Goal: Task Accomplishment & Management: Use online tool/utility

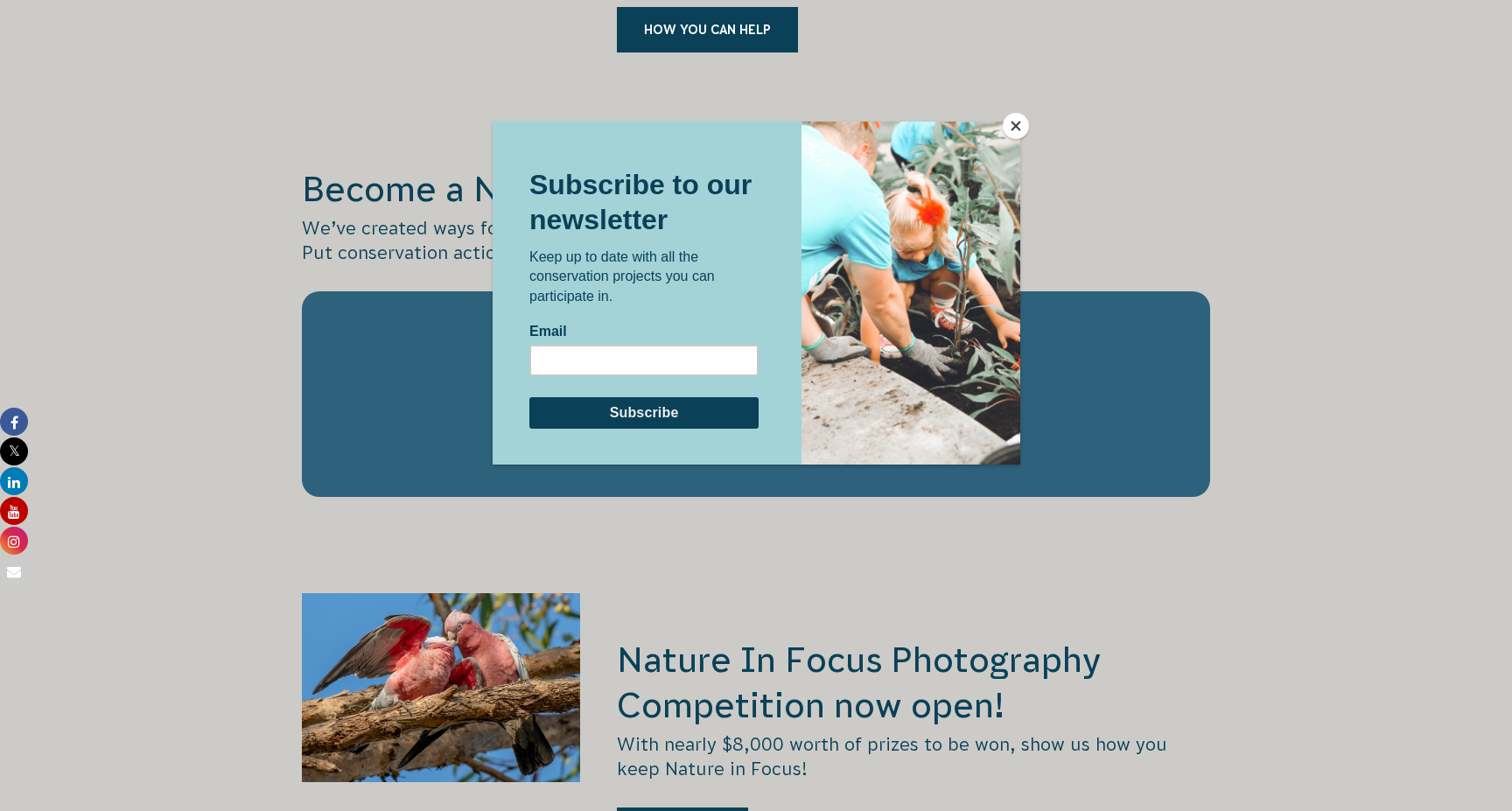
scroll to position [2853, 0]
click at [1013, 129] on button "Close" at bounding box center [1016, 126] width 26 height 26
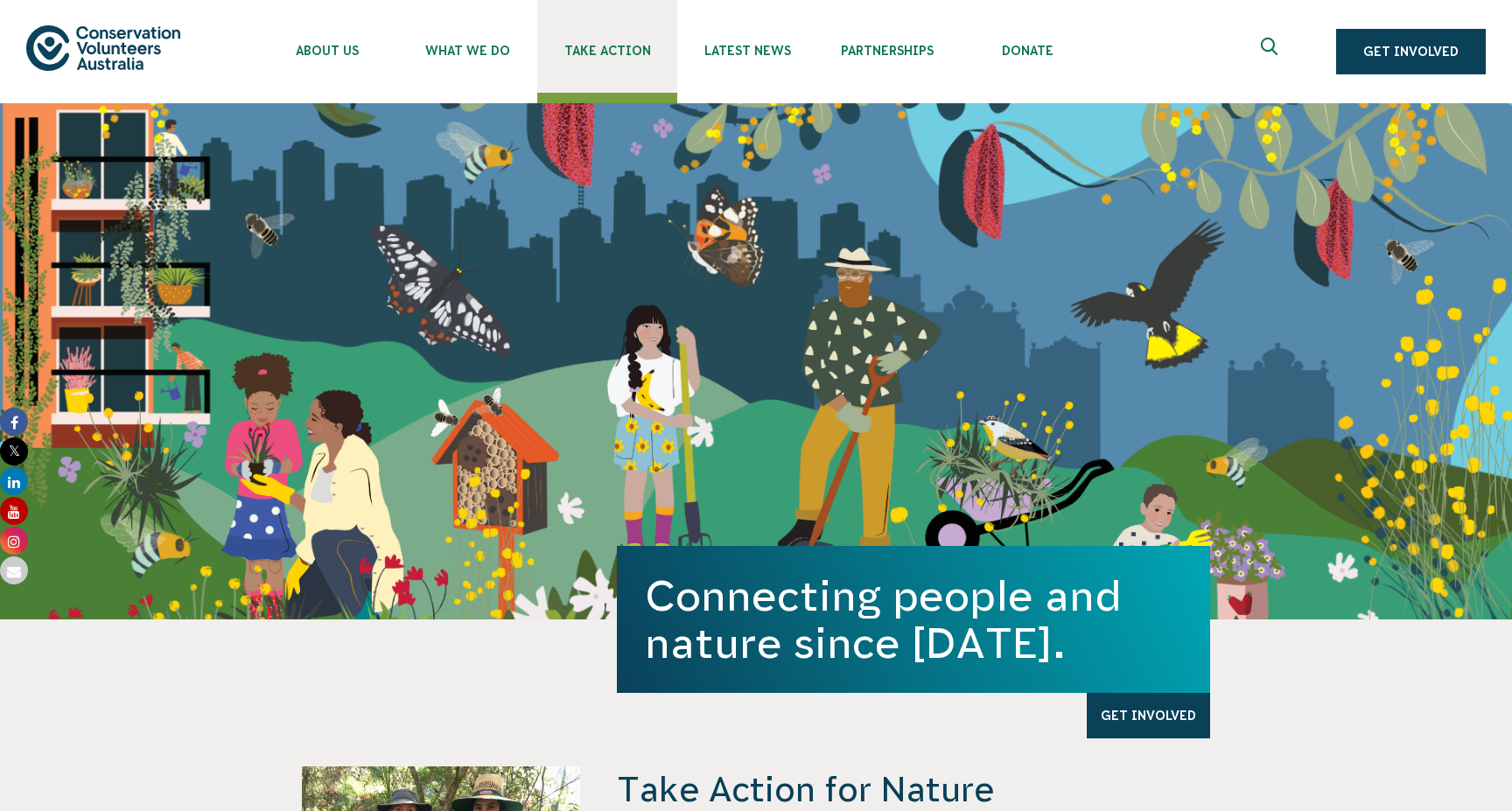
scroll to position [0, 0]
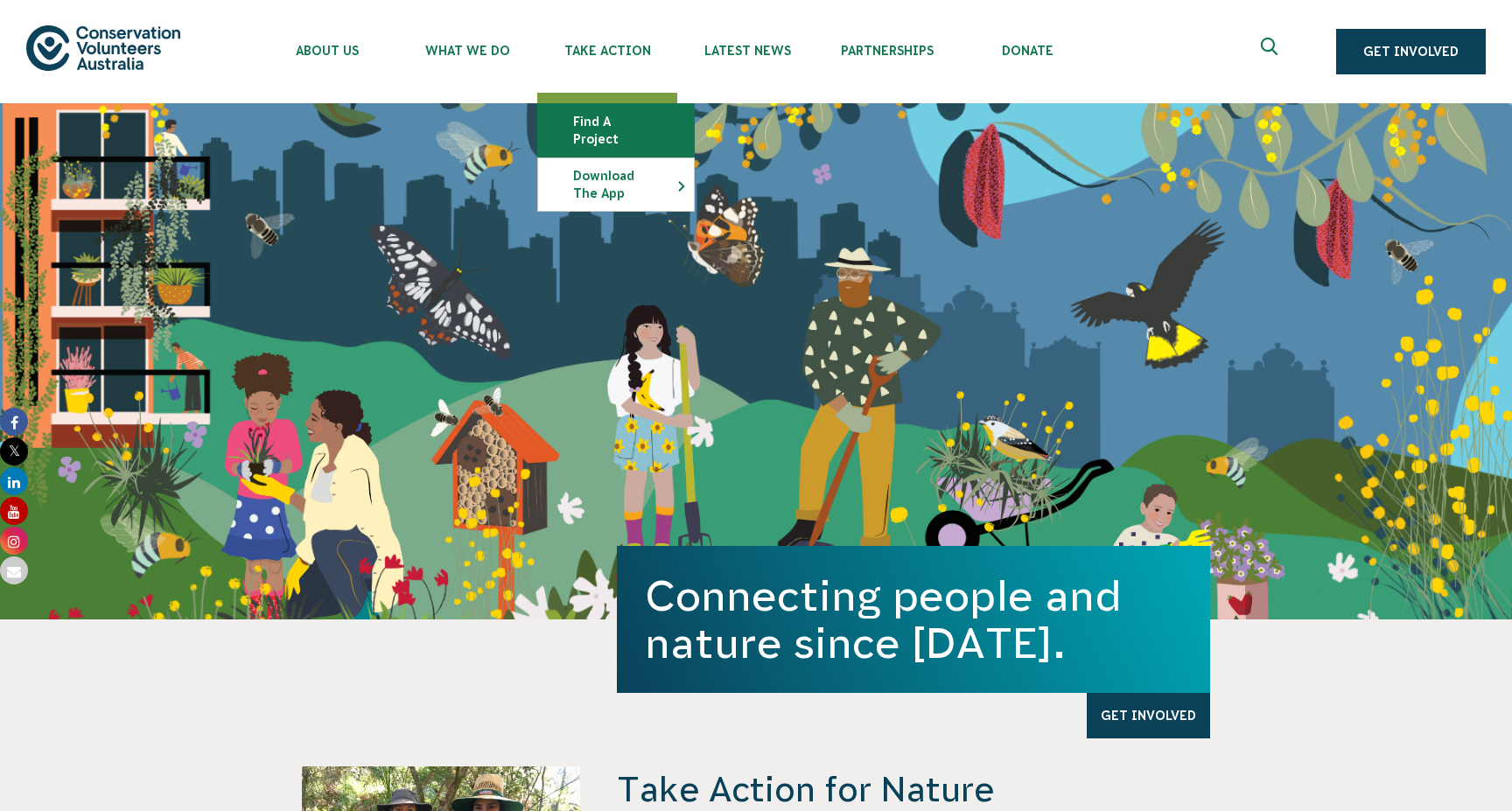
click at [591, 123] on link "Find a project" at bounding box center [616, 130] width 156 height 53
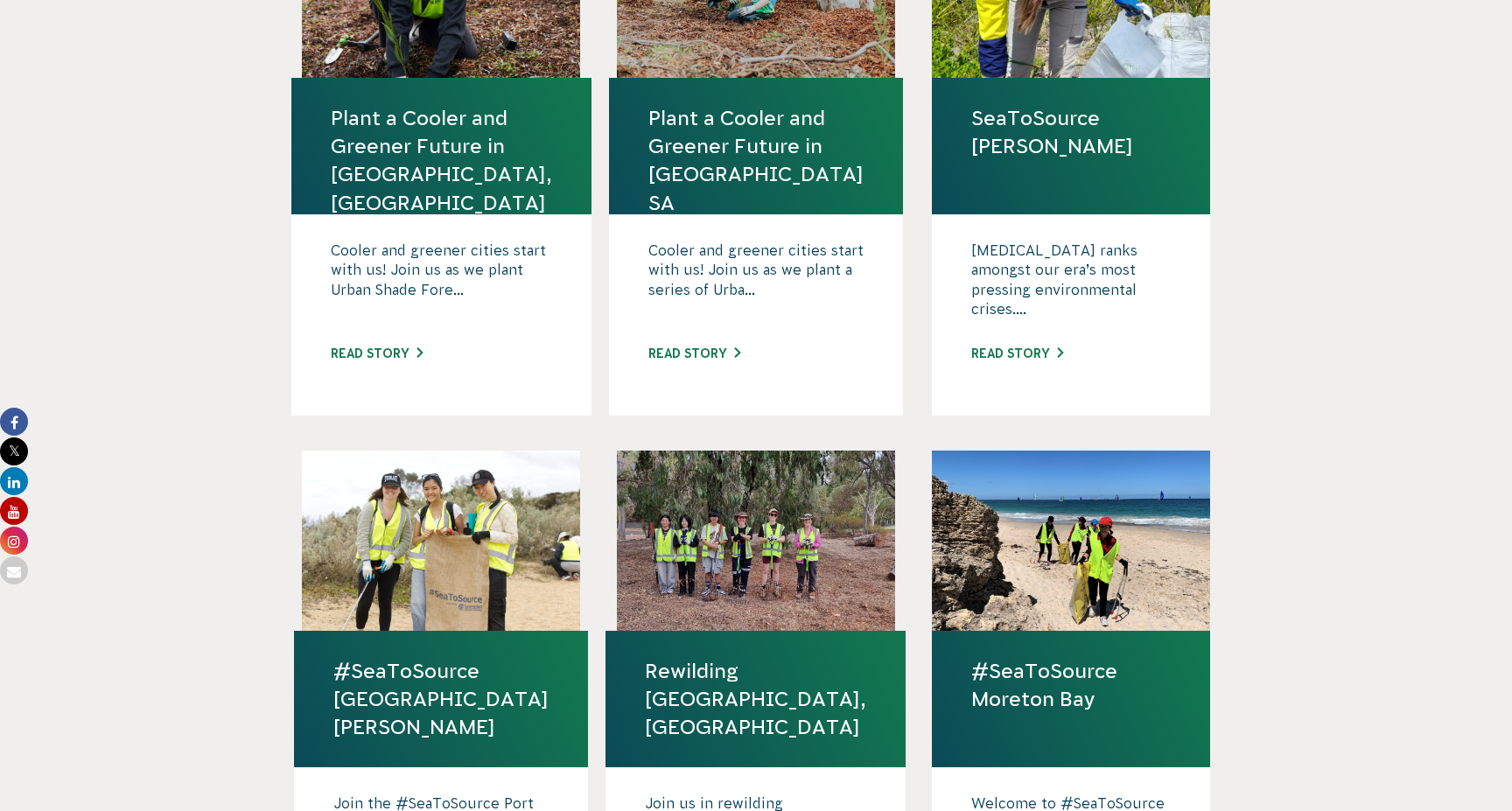
scroll to position [679, 0]
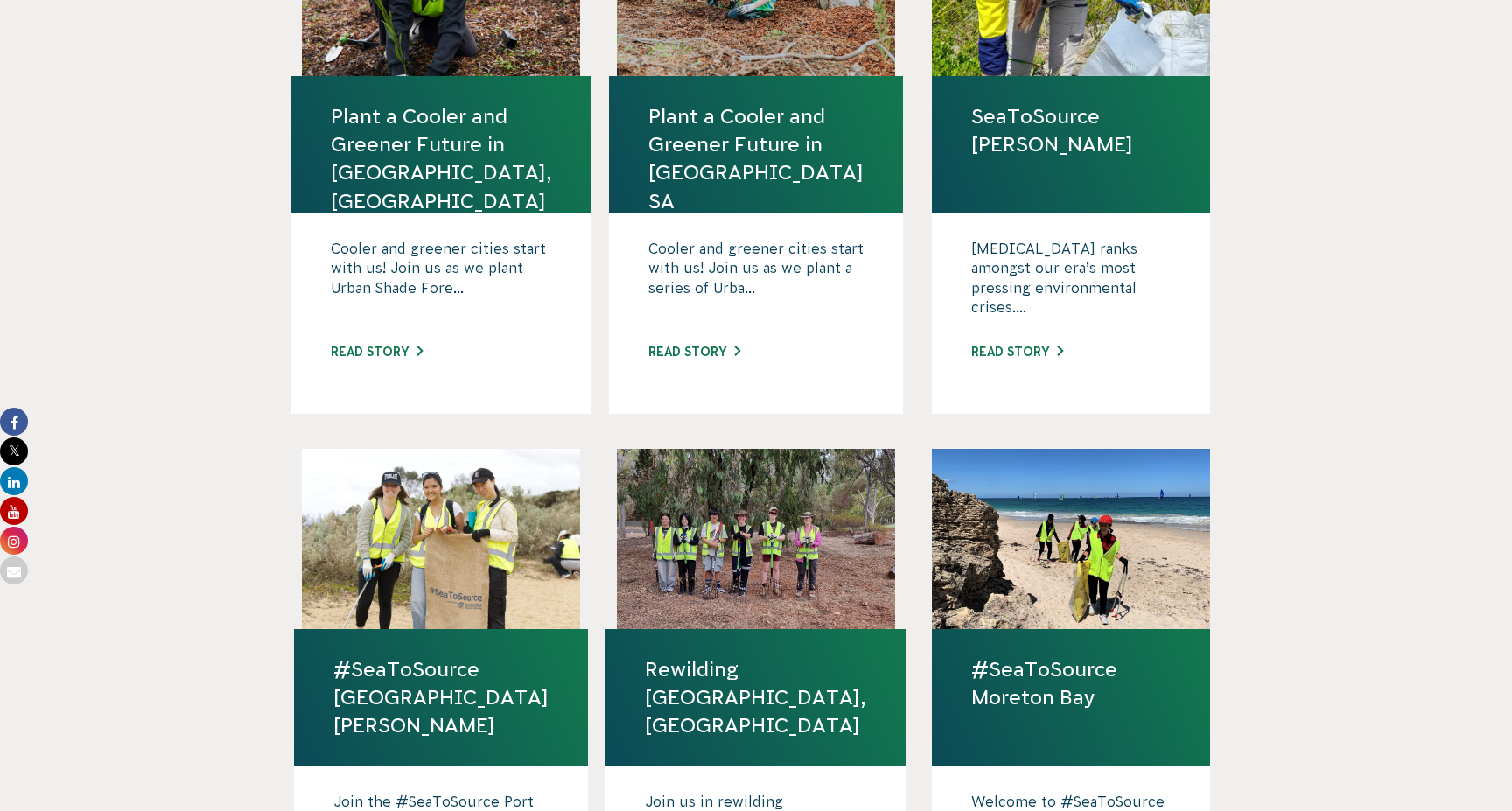
click at [432, 307] on div "Cooler and greener cities start with us! Join us as we plant Urban Shade Fore..…" at bounding box center [441, 313] width 301 height 201
click at [483, 241] on p "Cooler and greener cities start with us! Join us as we plant Urban Shade Fore..." at bounding box center [441, 282] width 222 height 87
click at [415, 344] on link "Read story" at bounding box center [377, 351] width 92 height 14
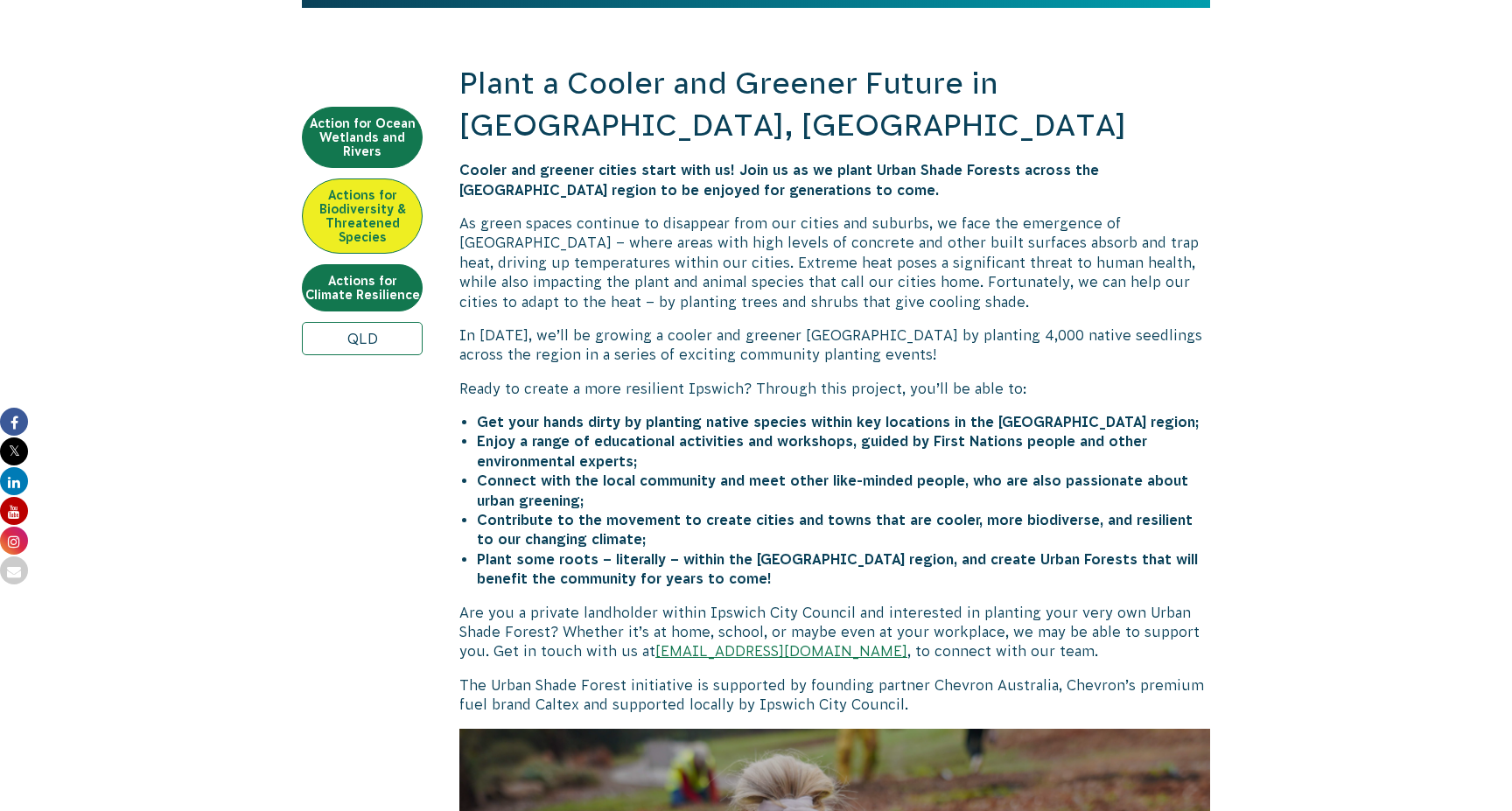
scroll to position [584, 0]
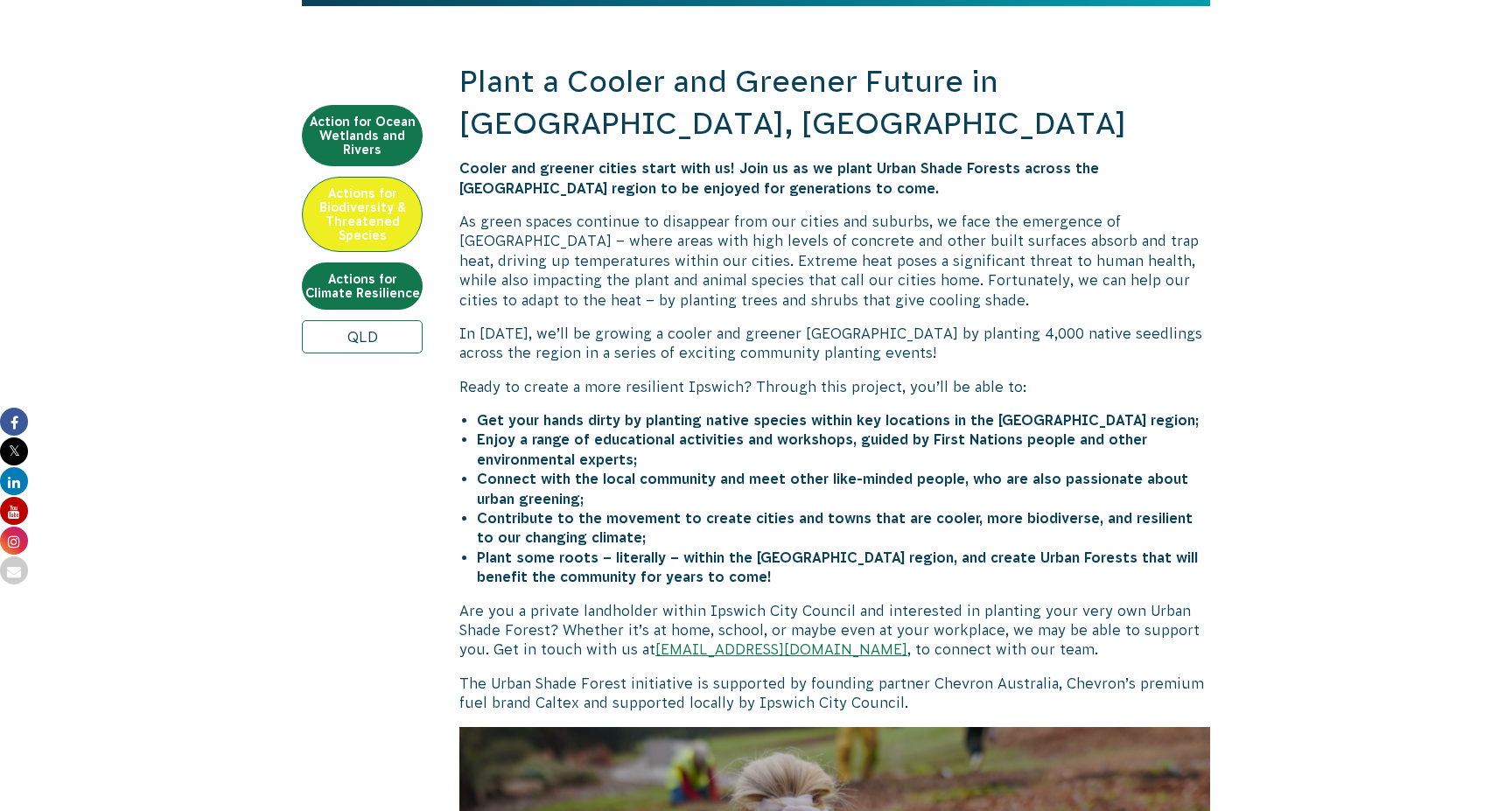
click at [888, 324] on p "In [DATE], we’ll be growing a cooler and greener [GEOGRAPHIC_DATA] by planting …" at bounding box center [834, 344] width 750 height 39
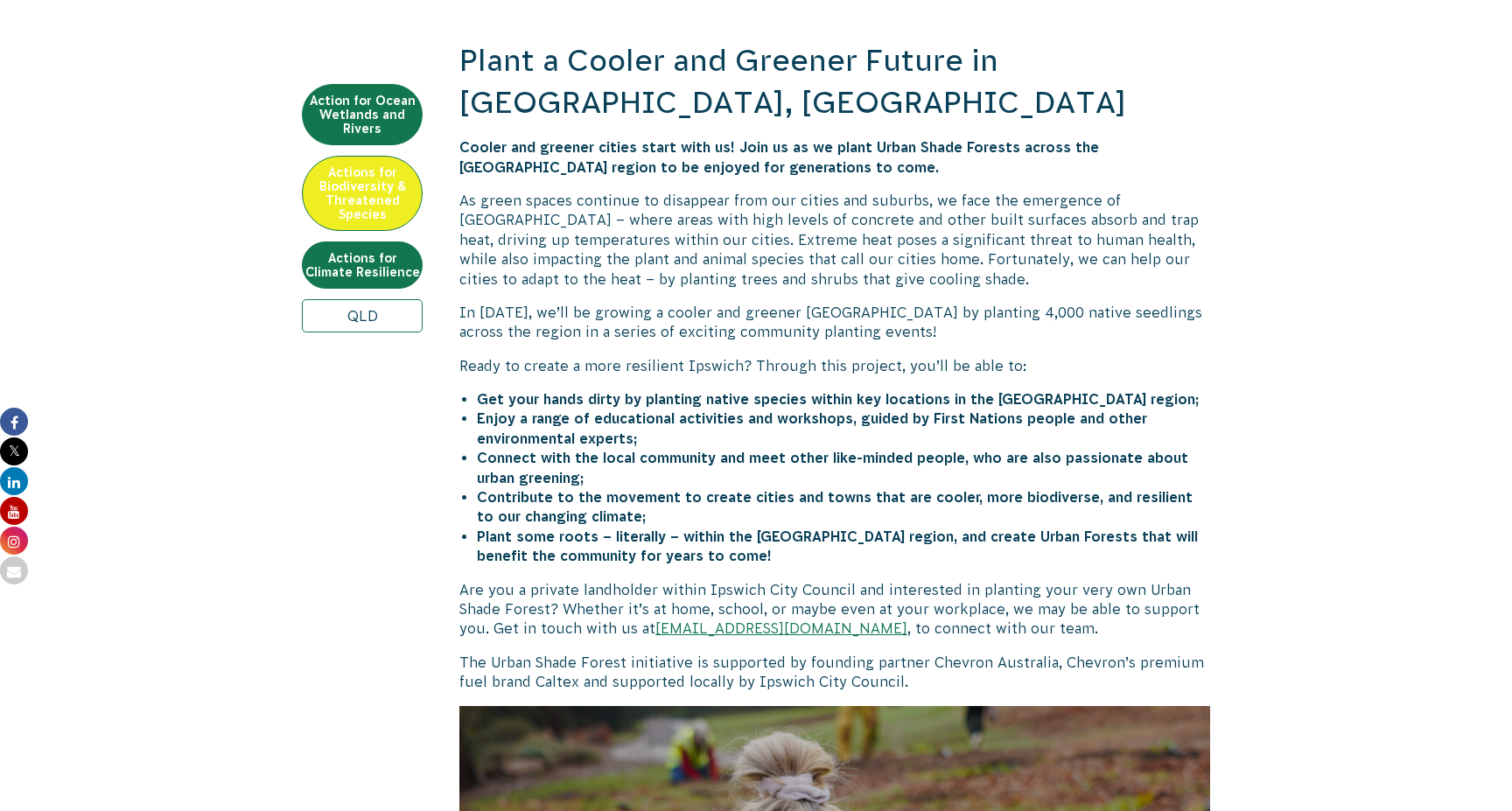
scroll to position [602, 0]
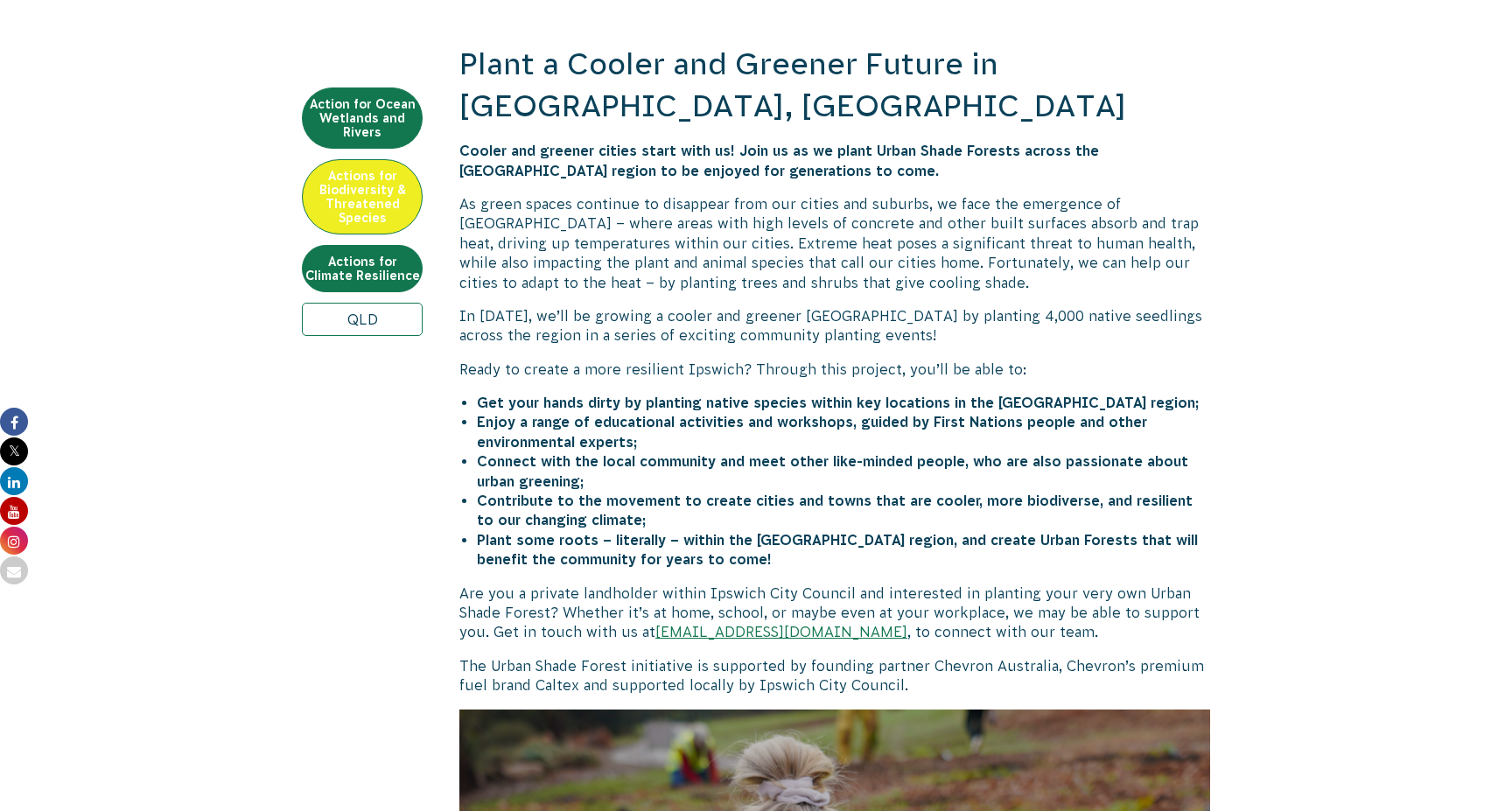
click at [837, 206] on p "As green spaces continue to disappear from our cities and suburbs, we face the …" at bounding box center [834, 243] width 750 height 98
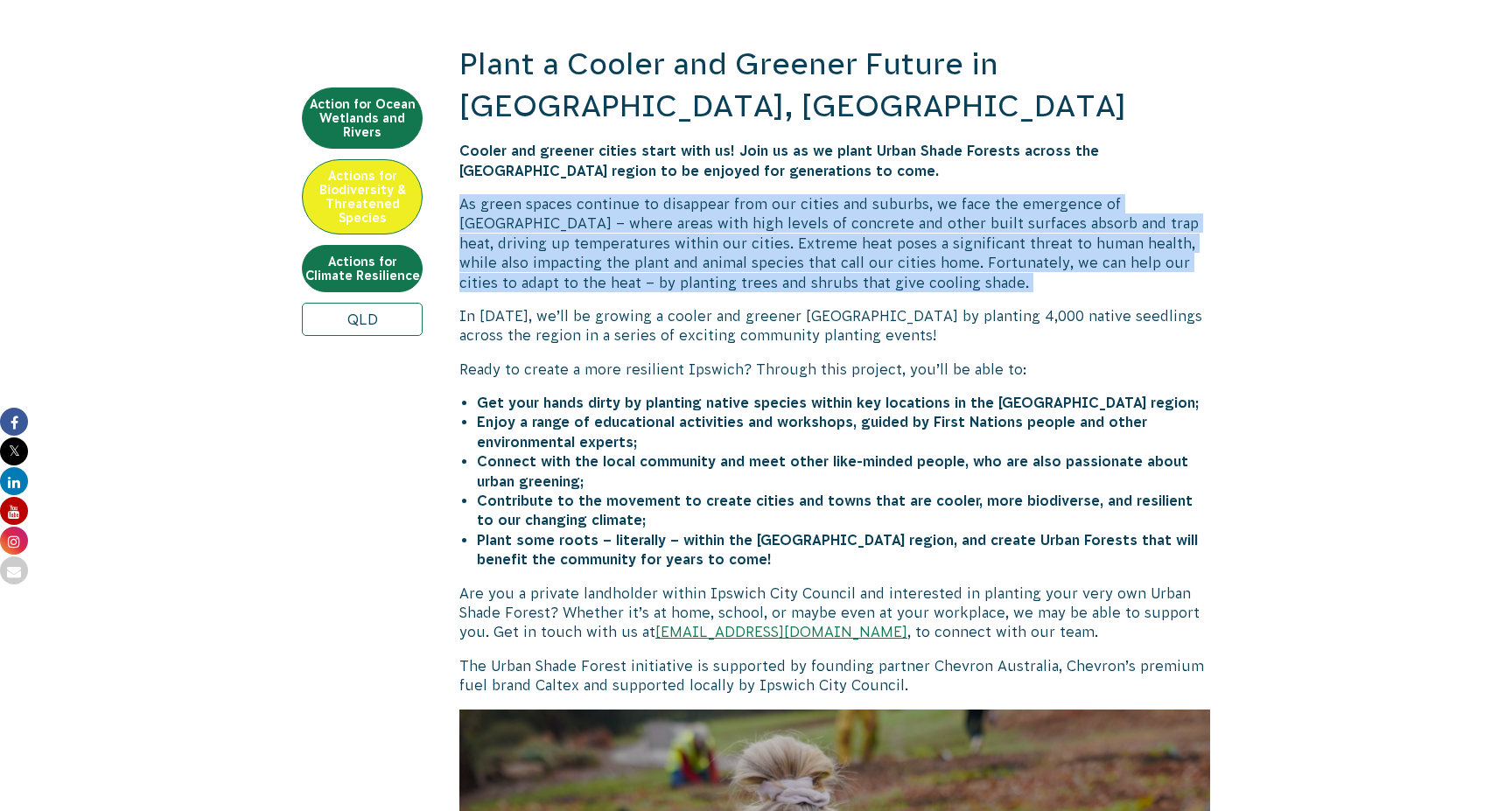
click at [707, 211] on p "As green spaces continue to disappear from our cities and suburbs, we face the …" at bounding box center [834, 243] width 750 height 98
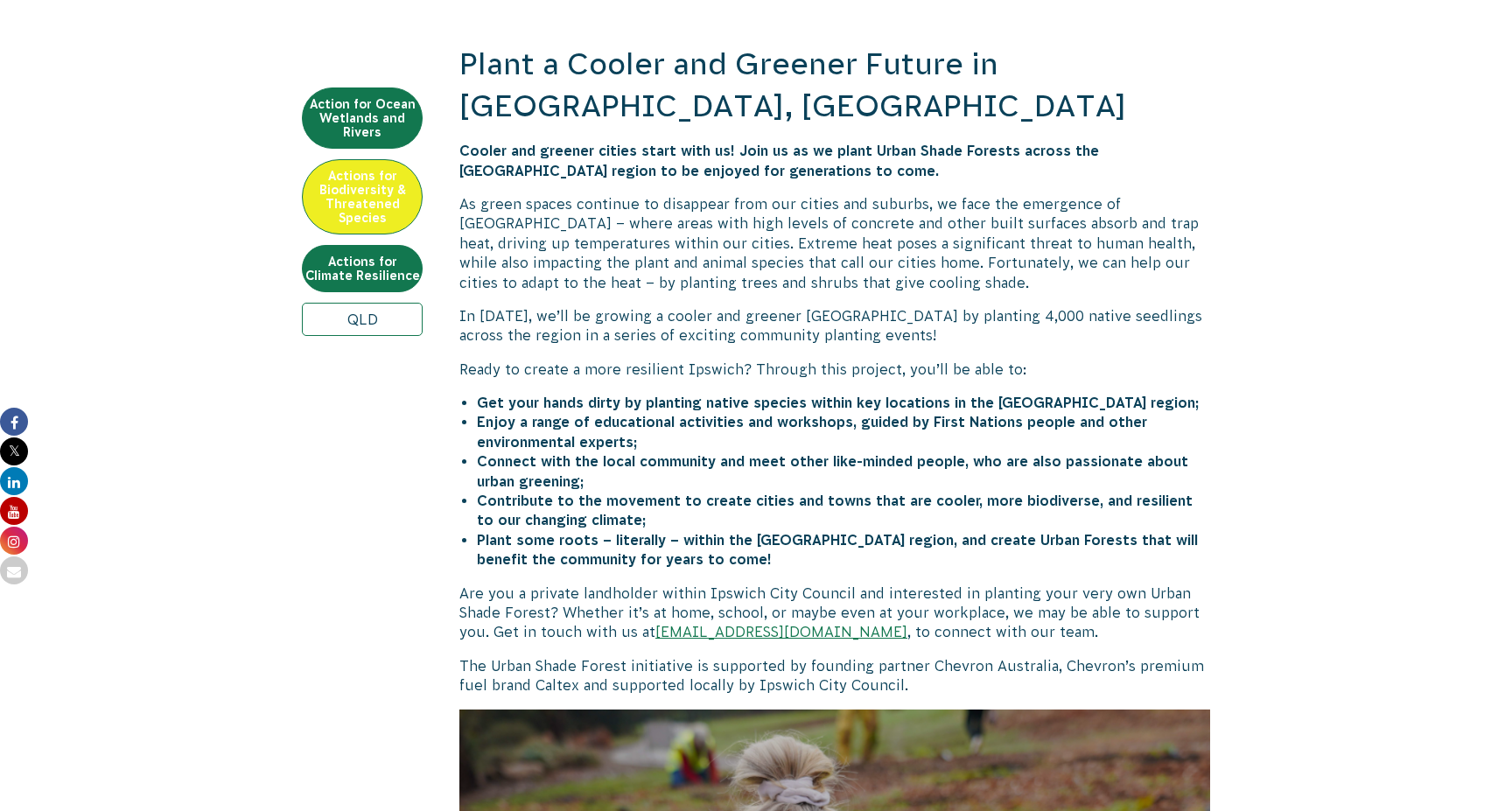
click at [707, 211] on p "As green spaces continue to disappear from our cities and suburbs, we face the …" at bounding box center [834, 243] width 750 height 98
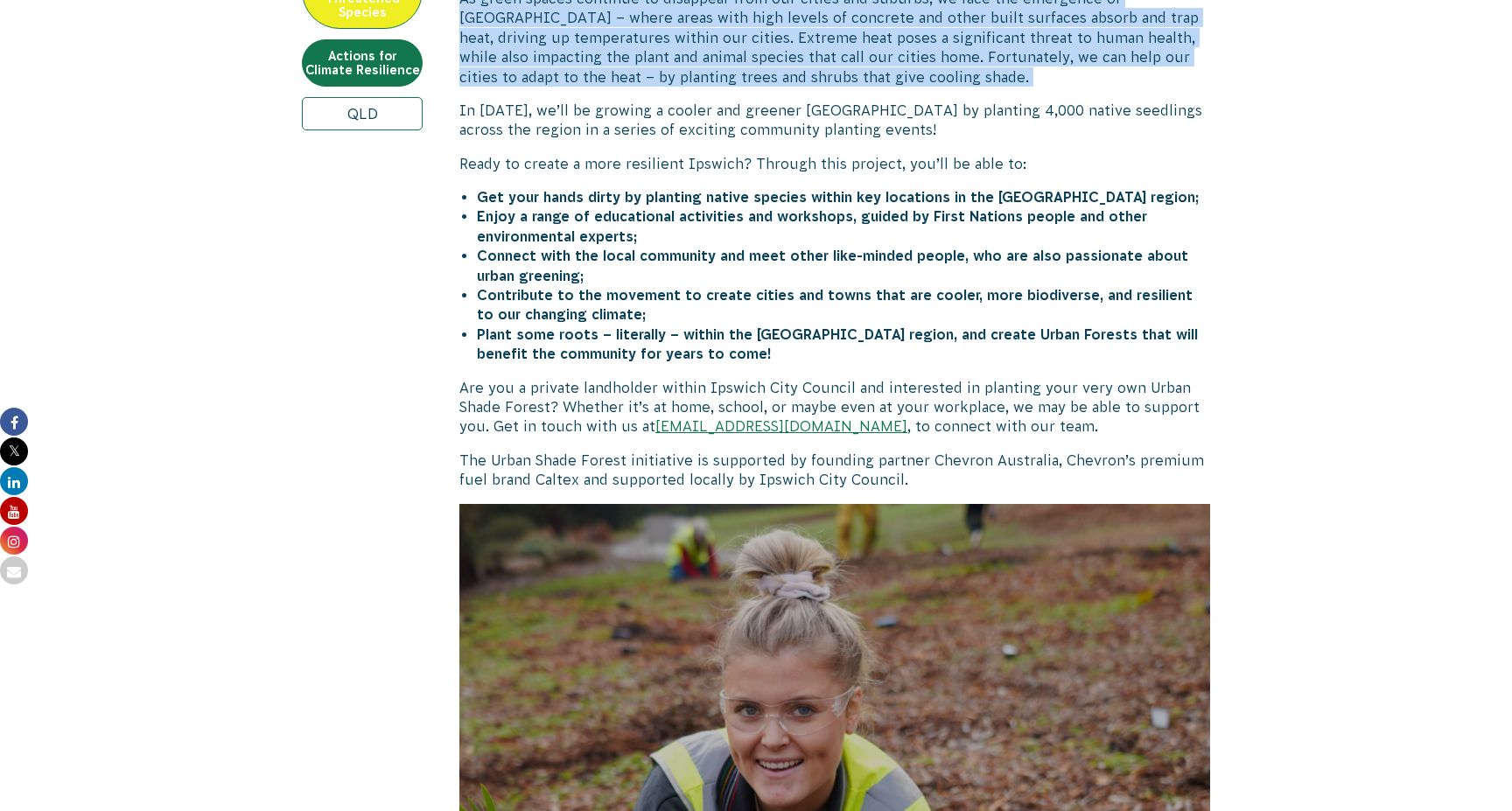
scroll to position [807, 0]
click at [707, 248] on strong "Connect with the local community and meet other like-minded people, who are als…" at bounding box center [832, 265] width 711 height 35
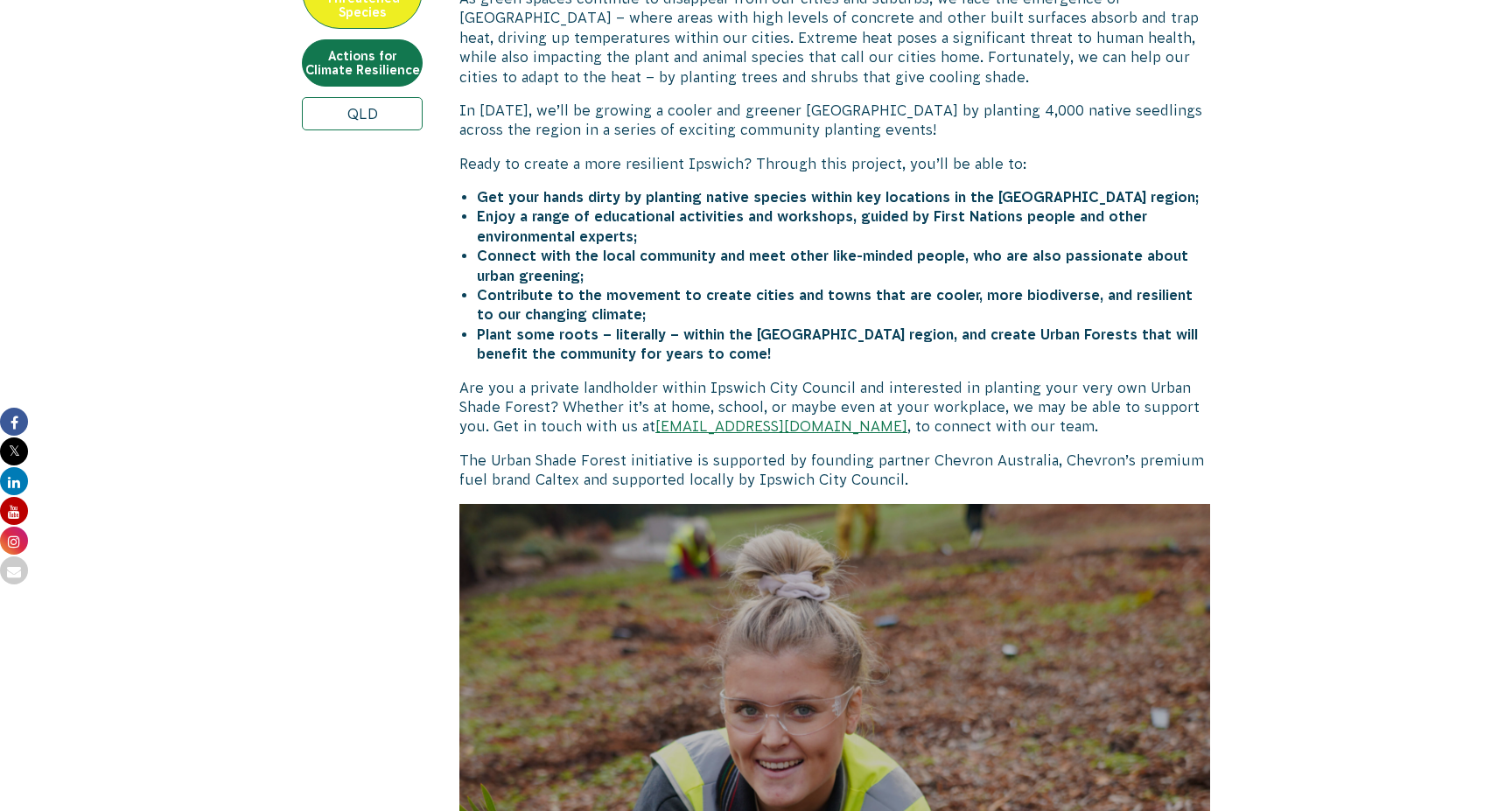
click at [707, 248] on strong "Connect with the local community and meet other like-minded people, who are als…" at bounding box center [832, 265] width 711 height 35
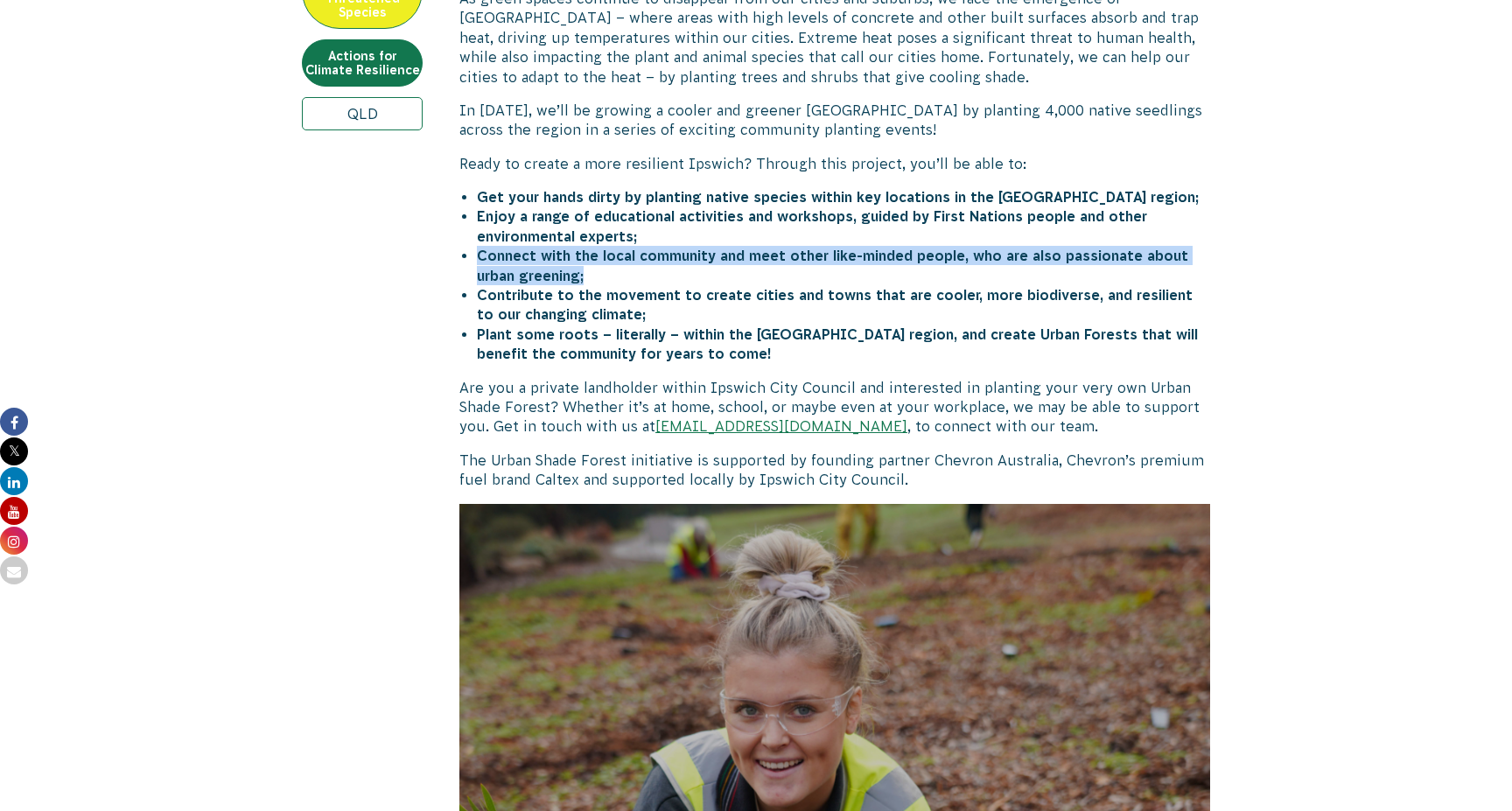
click at [687, 287] on strong "Contribute to the movement to create cities and towns that are cooler, more bio…" at bounding box center [835, 304] width 716 height 35
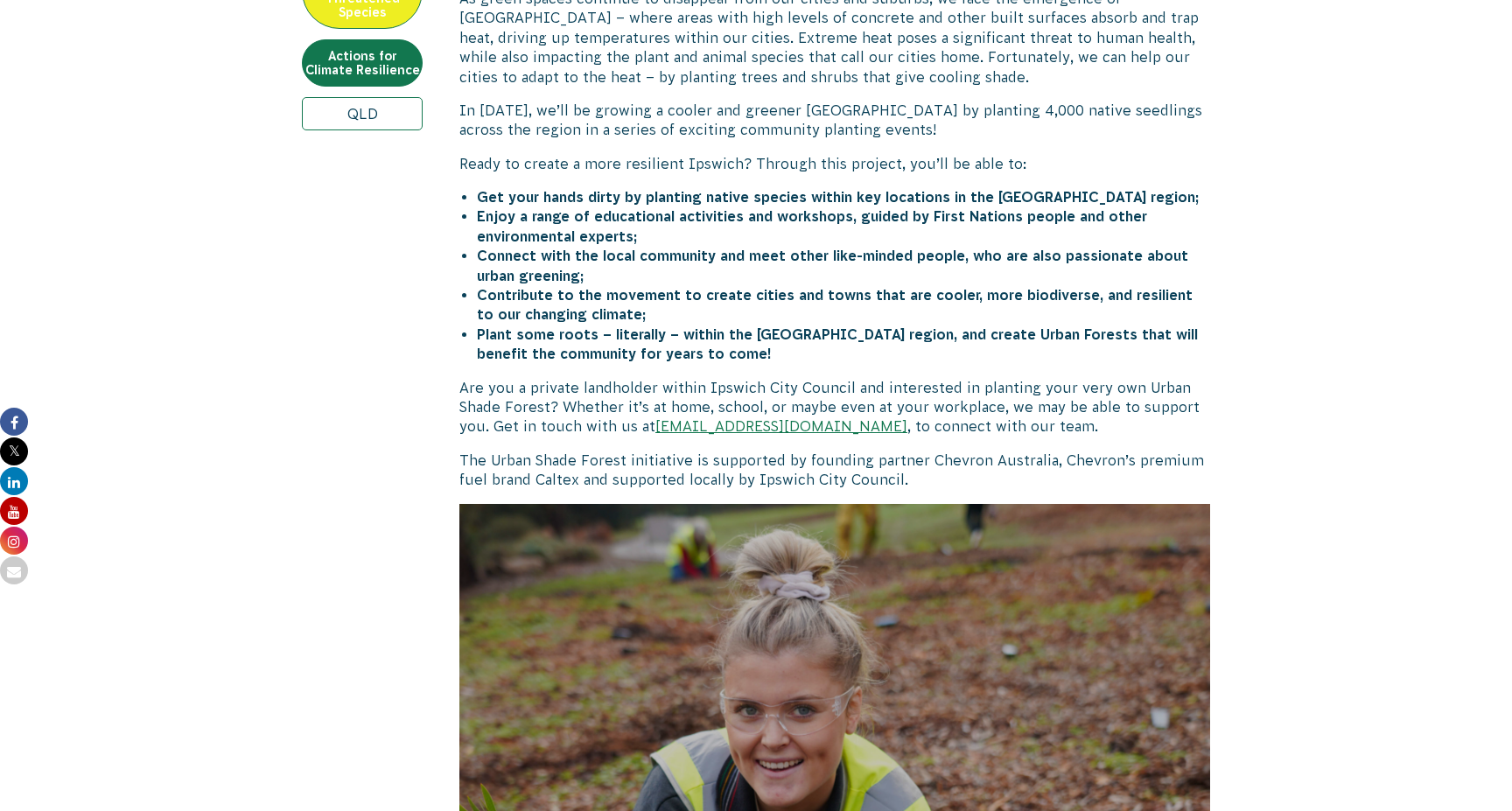
click at [687, 287] on strong "Contribute to the movement to create cities and towns that are cooler, more bio…" at bounding box center [835, 304] width 716 height 35
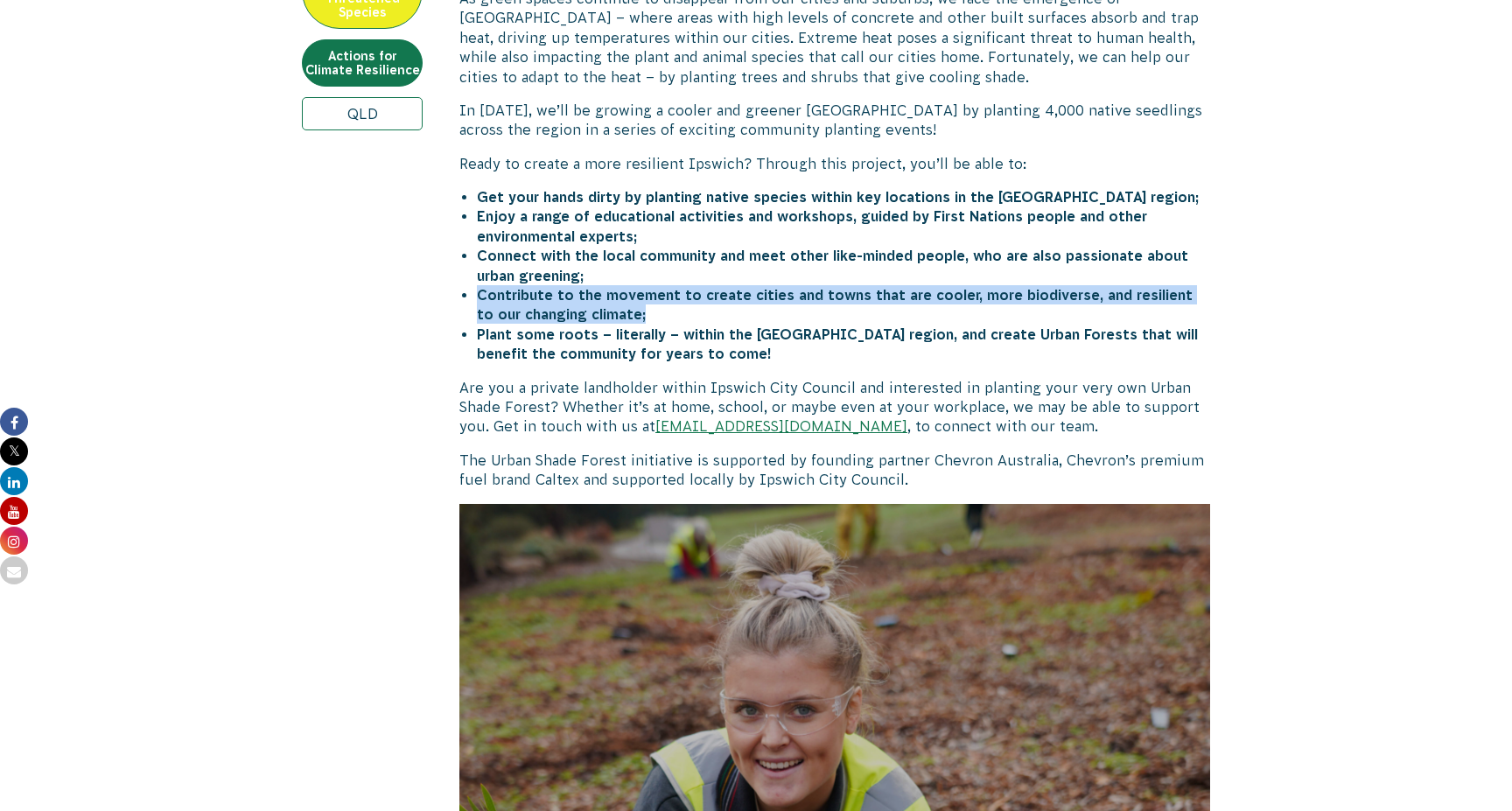
click at [655, 326] on strong "Plant some roots – literally – within the [GEOGRAPHIC_DATA] region, and create …" at bounding box center [838, 343] width 721 height 35
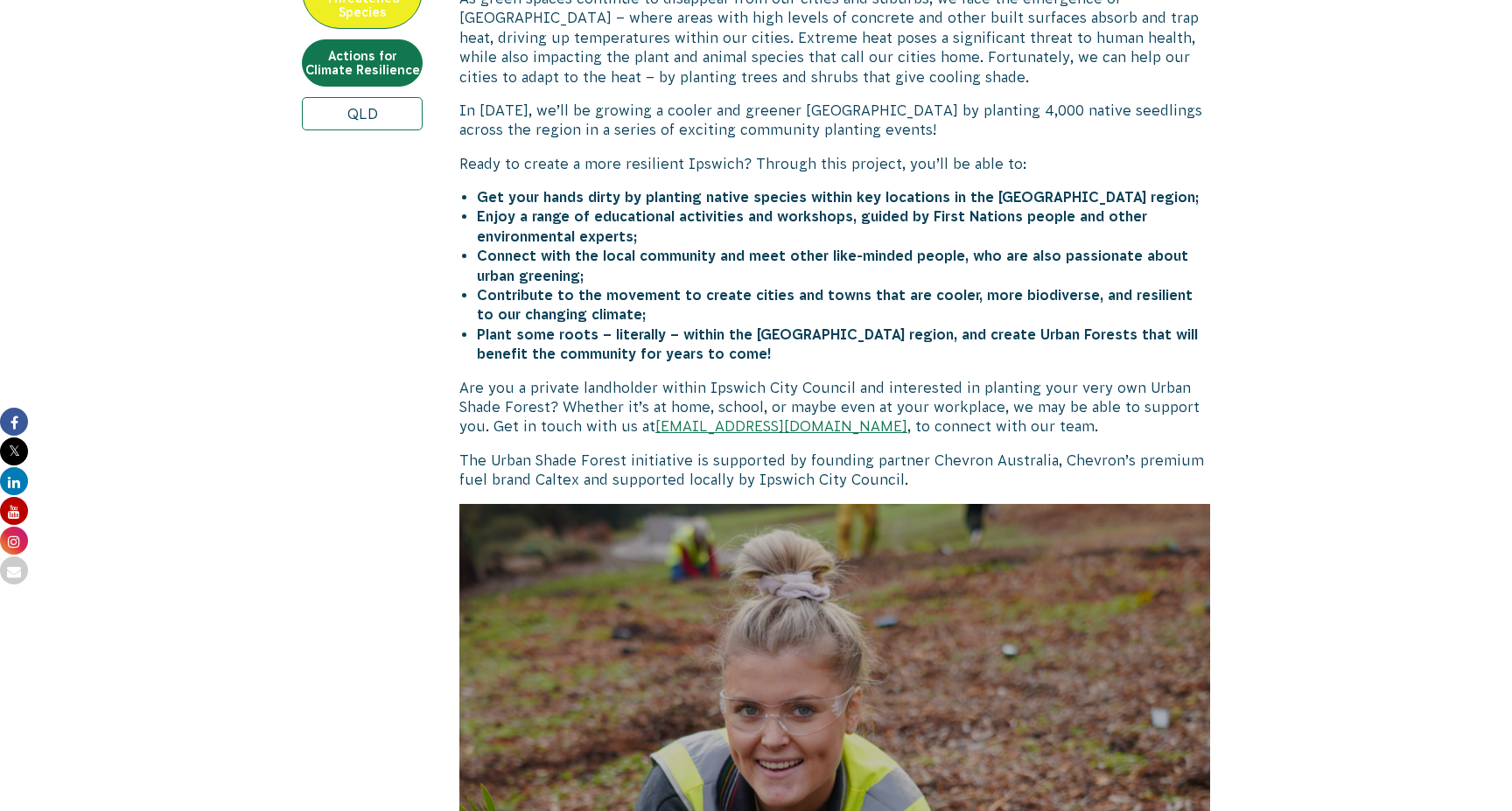
click at [655, 326] on strong "Plant some roots – literally – within the [GEOGRAPHIC_DATA] region, and create …" at bounding box center [838, 343] width 721 height 35
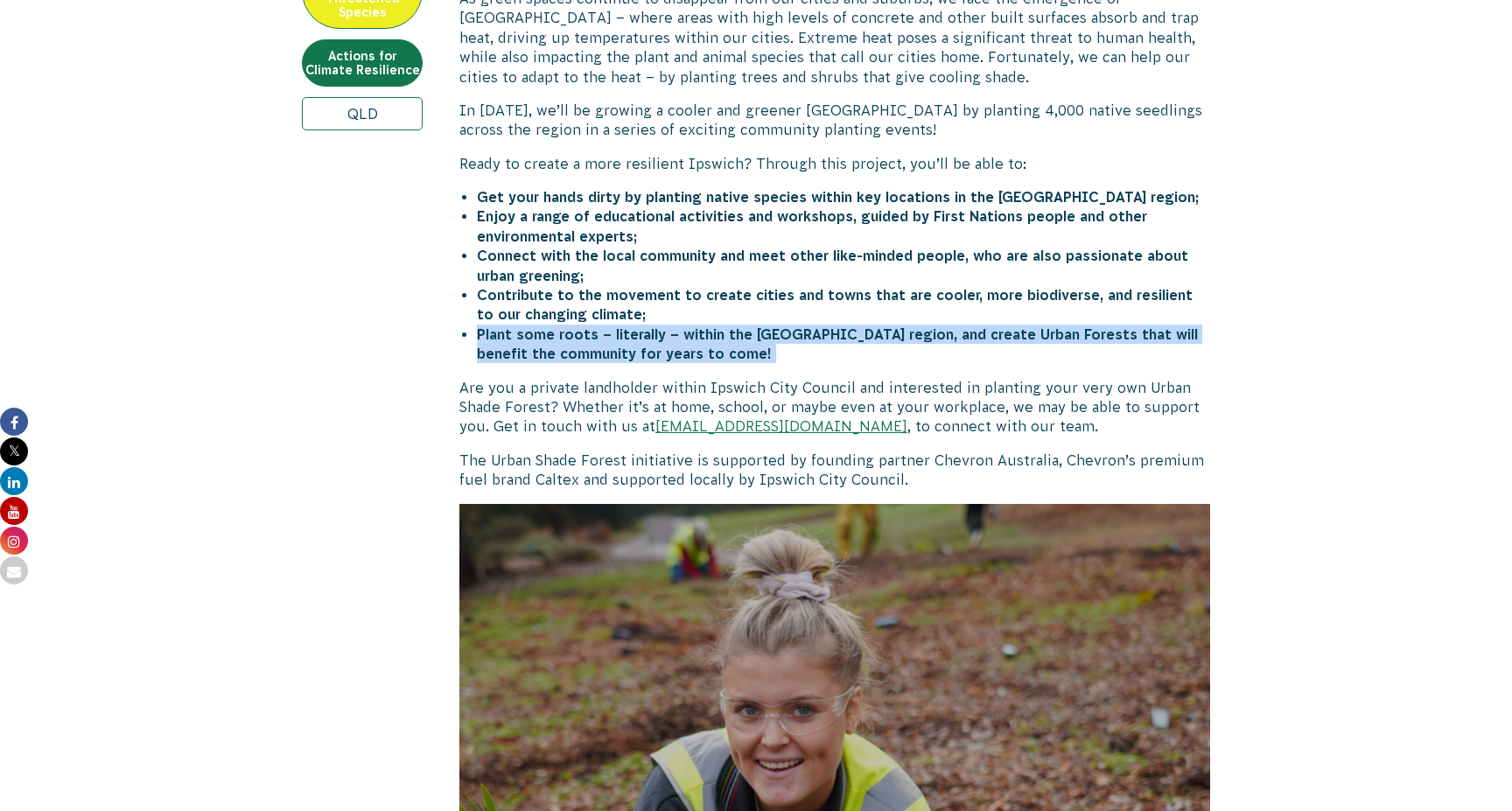
click at [721, 187] on li "Get your hands dirty by planting native species within key locations in the [GE…" at bounding box center [843, 196] width 733 height 19
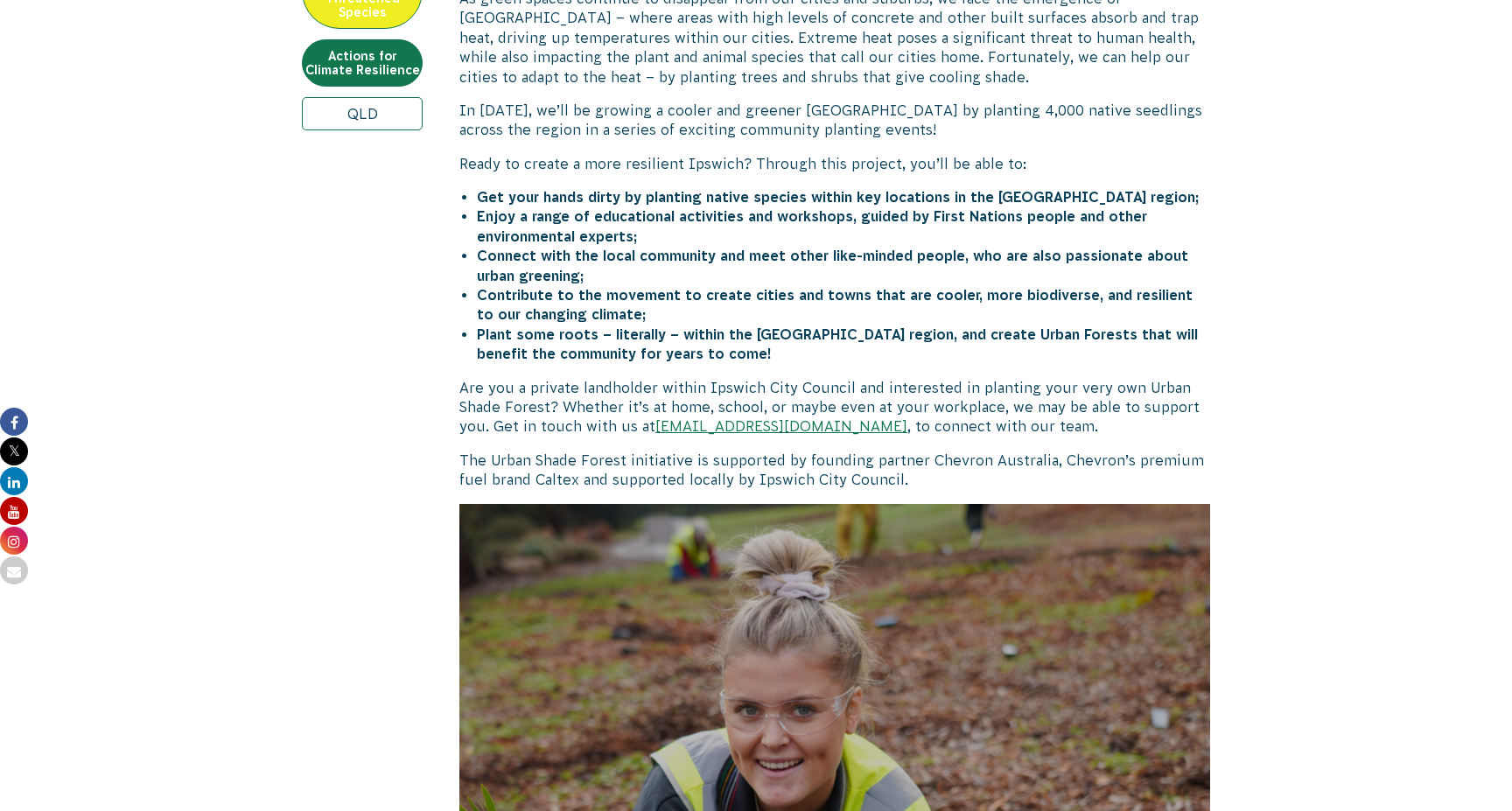
click at [721, 187] on li "Get your hands dirty by planting native species within key locations in the [GE…" at bounding box center [843, 196] width 733 height 19
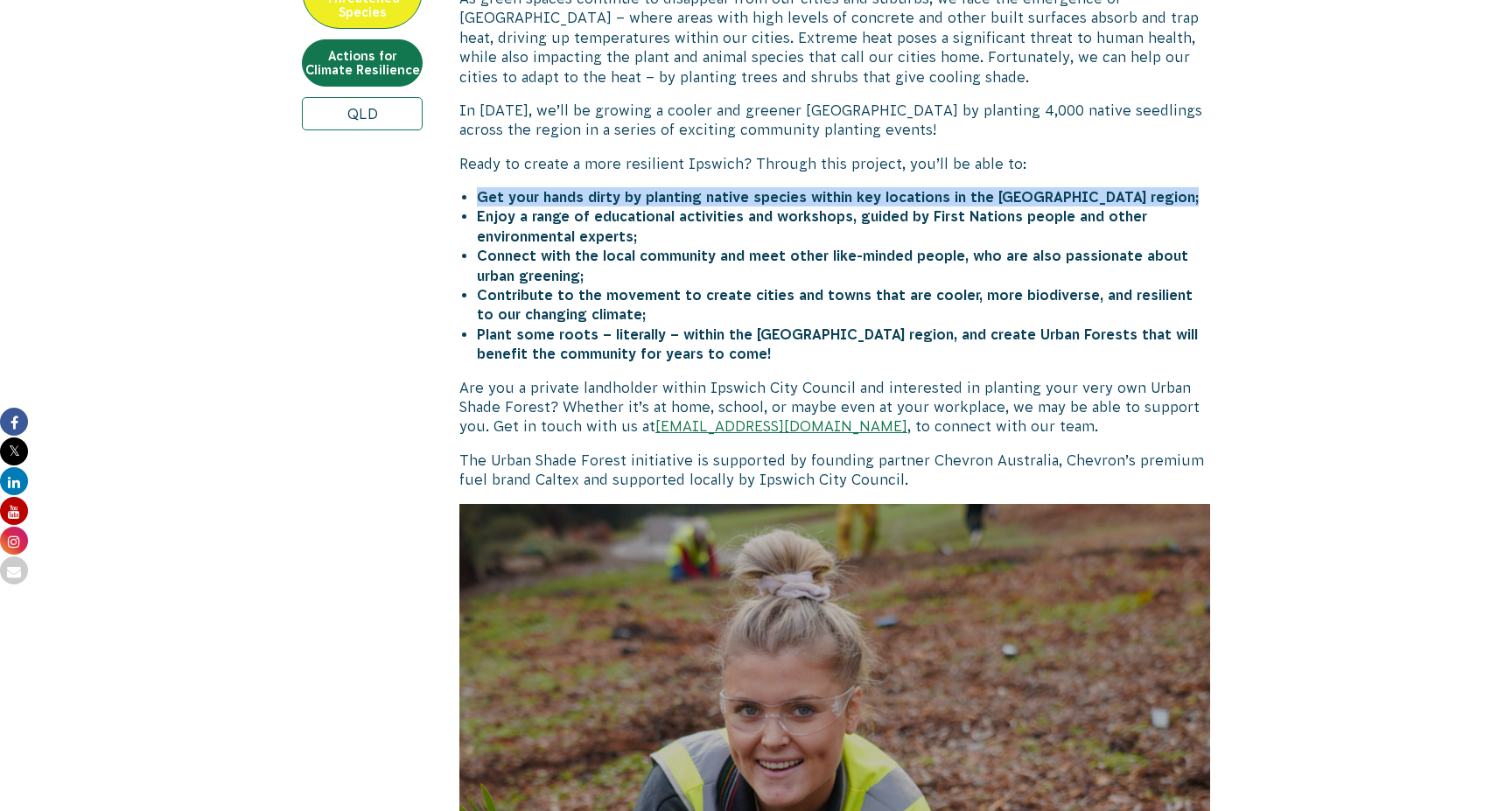
click at [710, 208] on strong "Enjoy a range of educational activities and workshops, guided by First Nations …" at bounding box center [812, 225] width 671 height 35
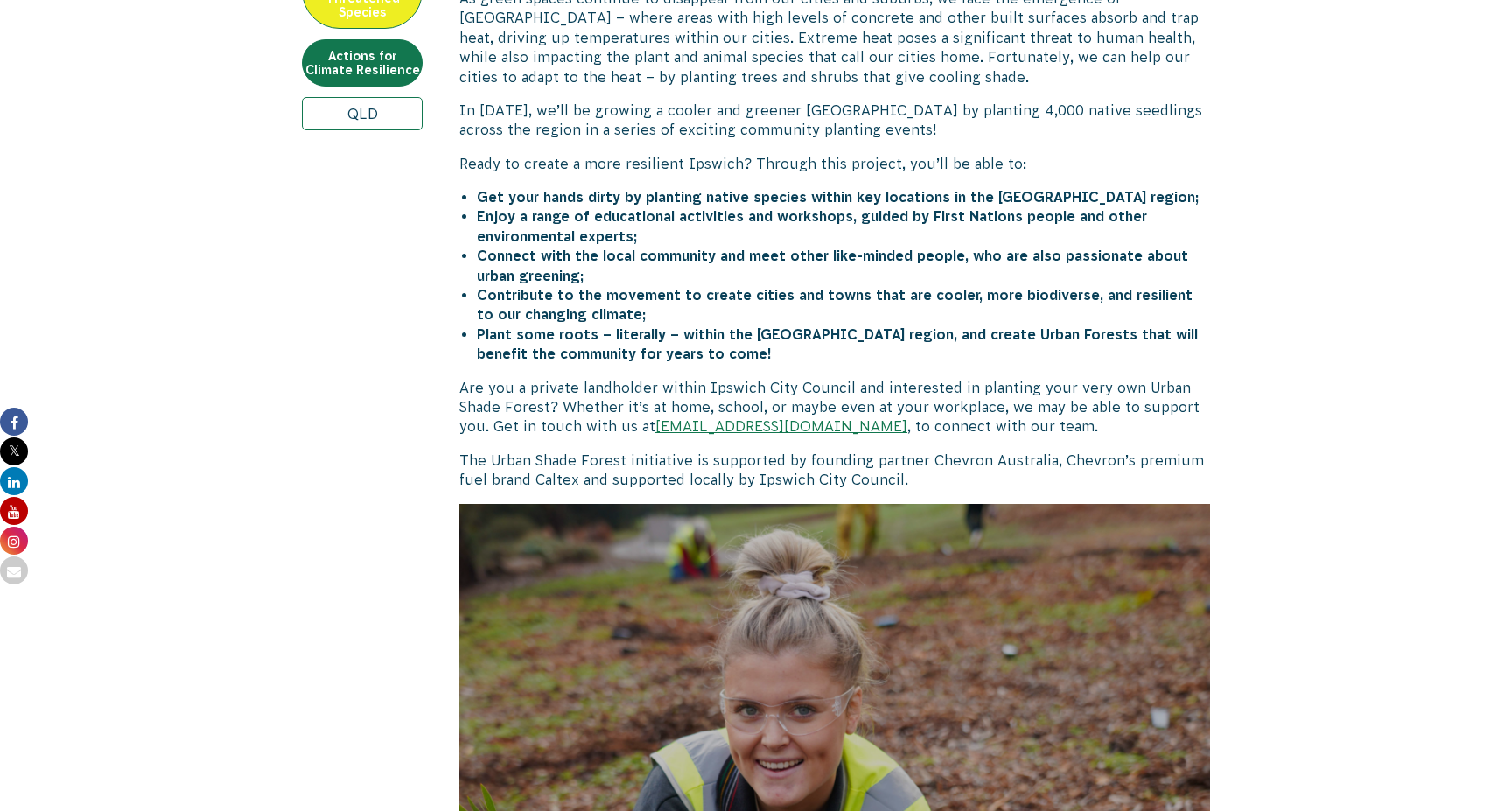
click at [710, 208] on strong "Enjoy a range of educational activities and workshops, guided by First Nations …" at bounding box center [812, 225] width 671 height 35
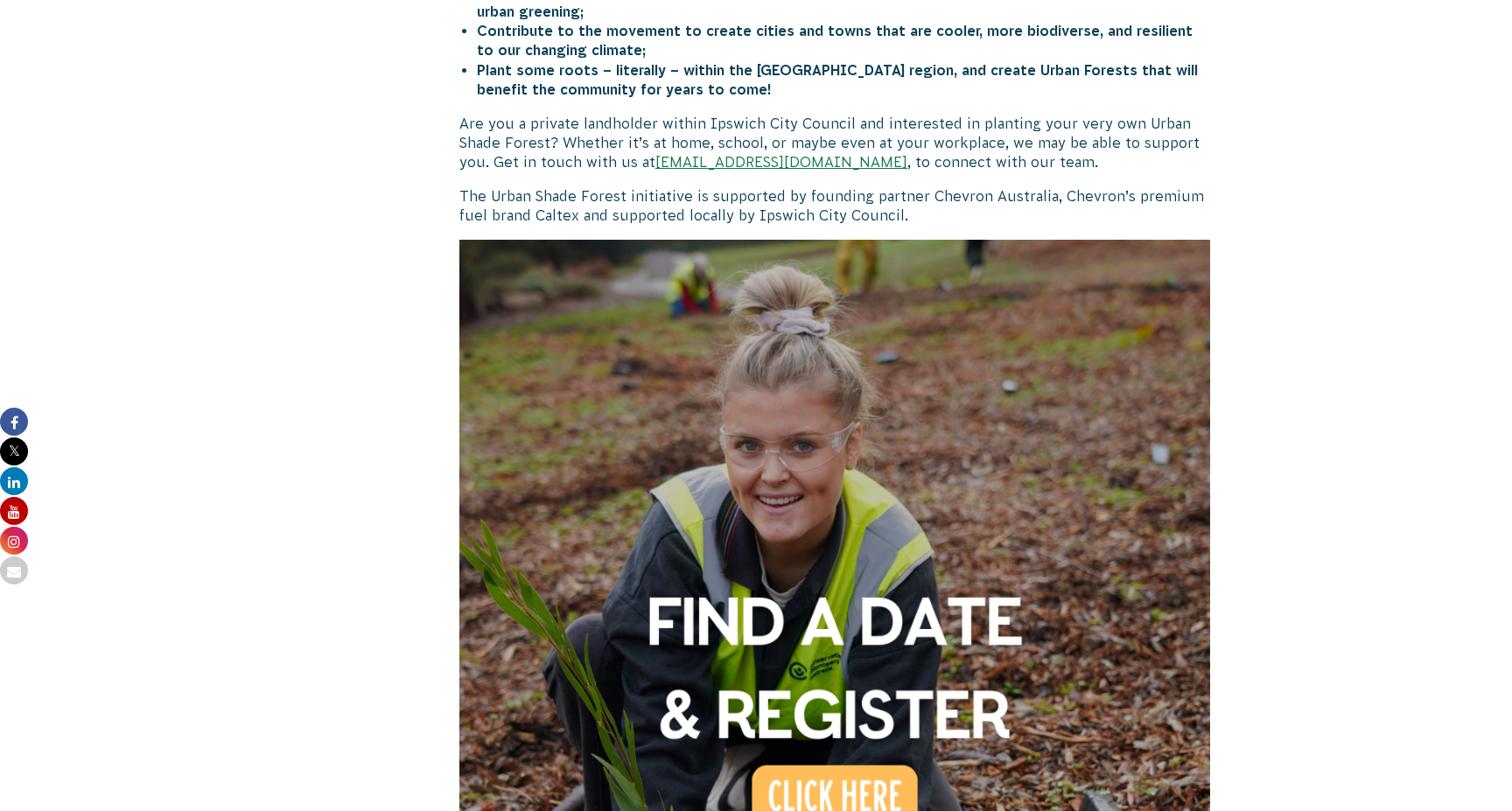
scroll to position [1077, 0]
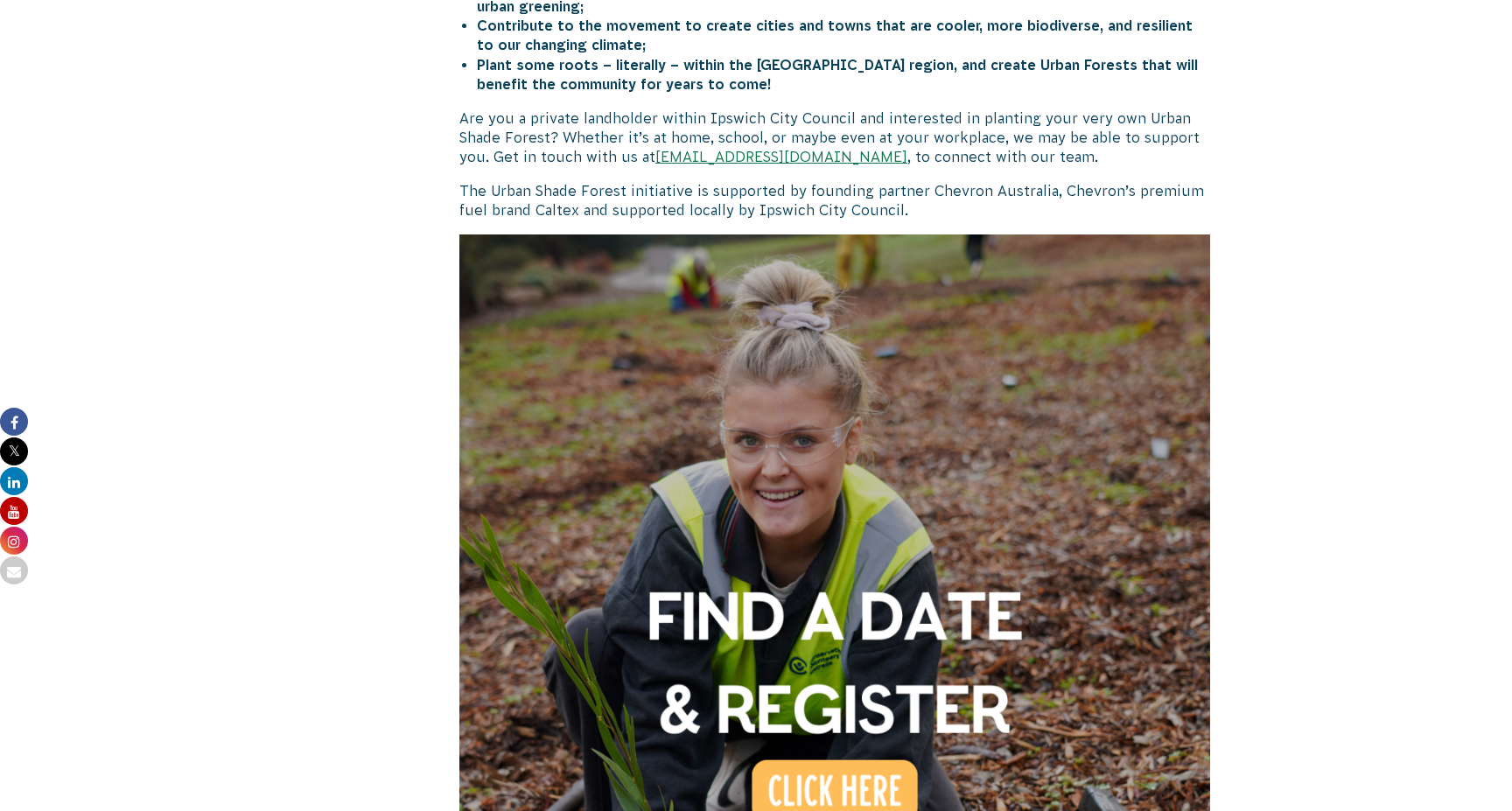
click at [580, 109] on p "Are you a private landholder within Ipswich City Council and interested in plan…" at bounding box center [834, 138] width 750 height 58
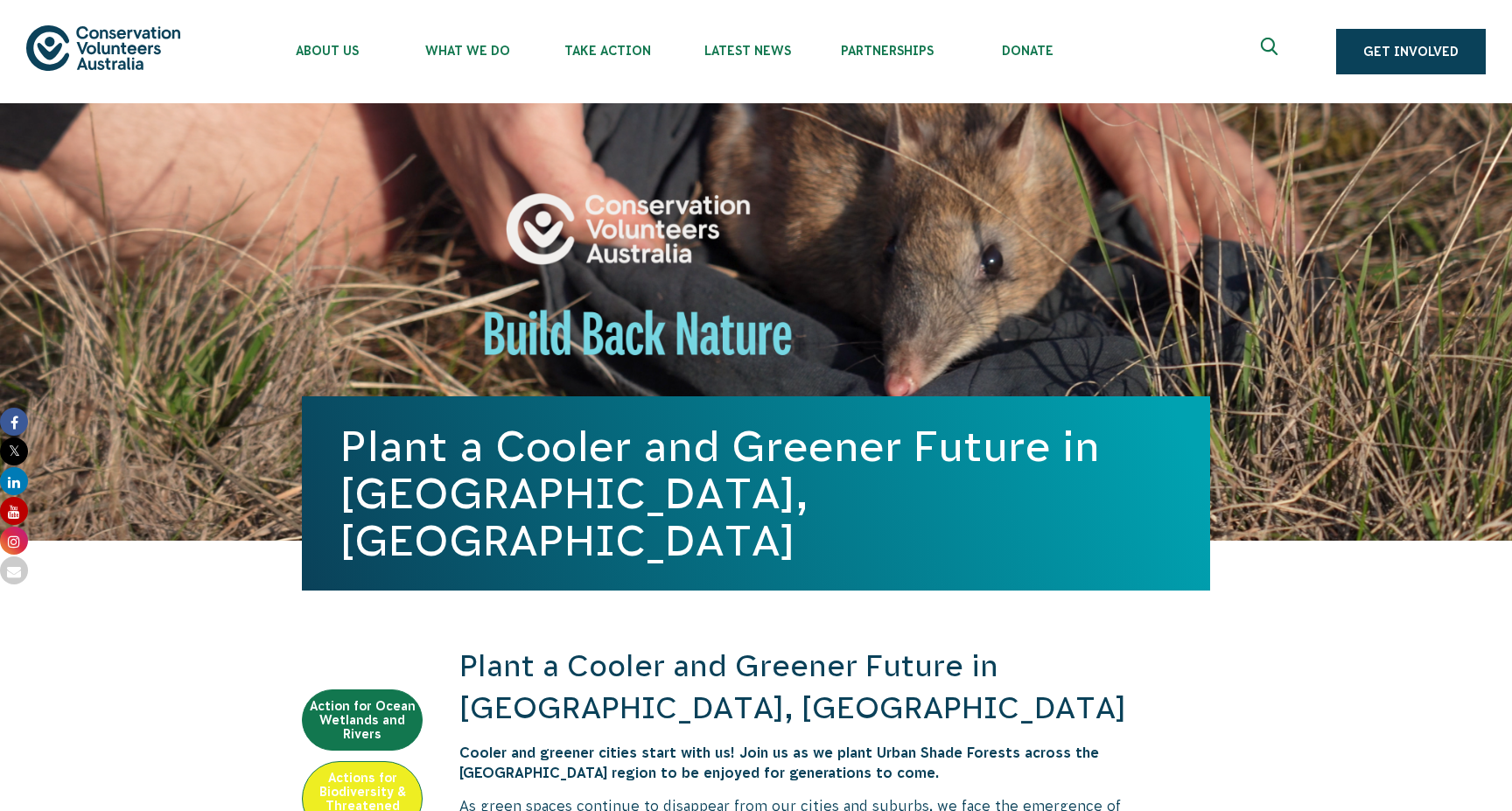
scroll to position [0, 0]
